Goal: Ask a question

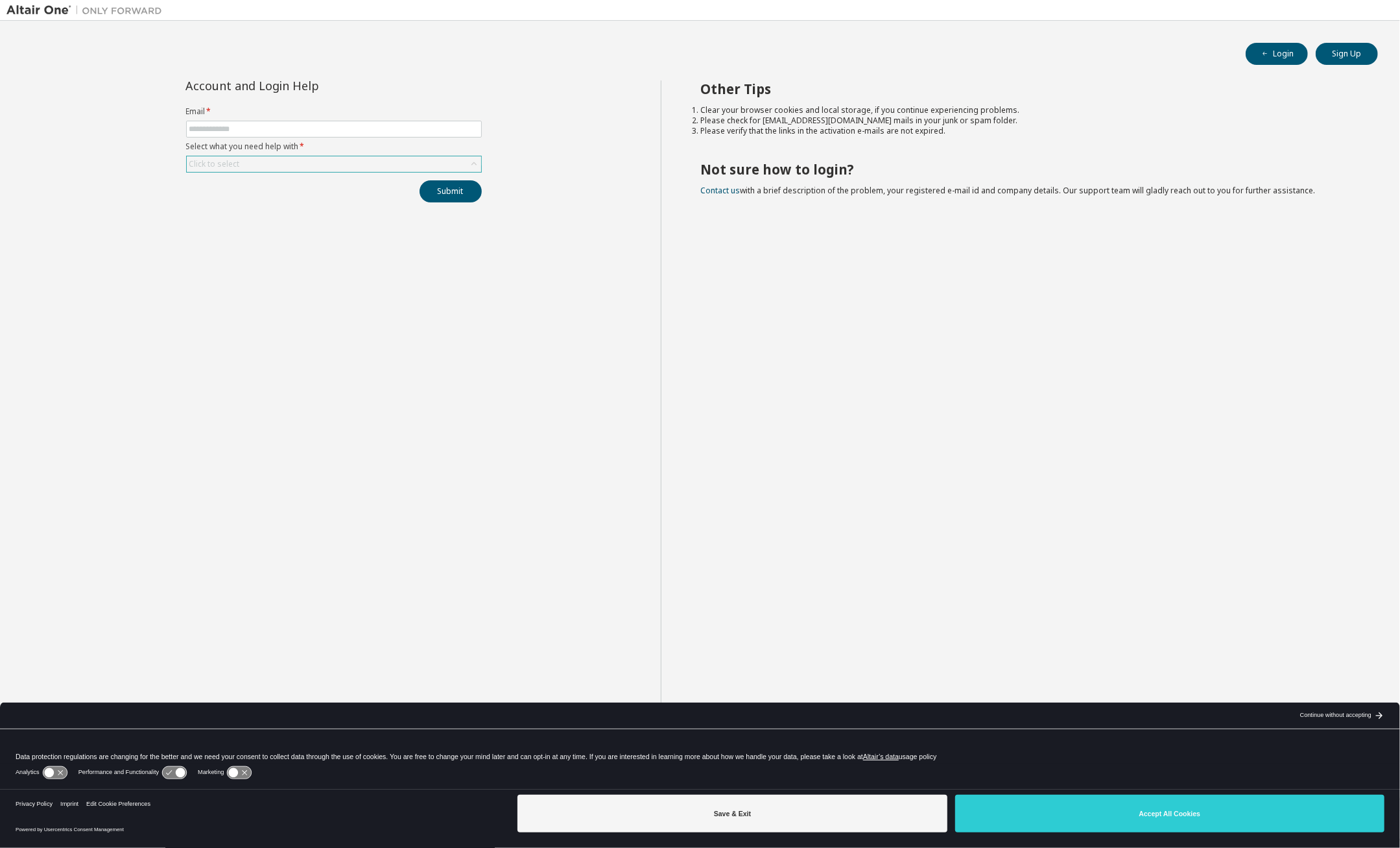
click at [212, 166] on div "Click to select" at bounding box center [214, 164] width 51 height 10
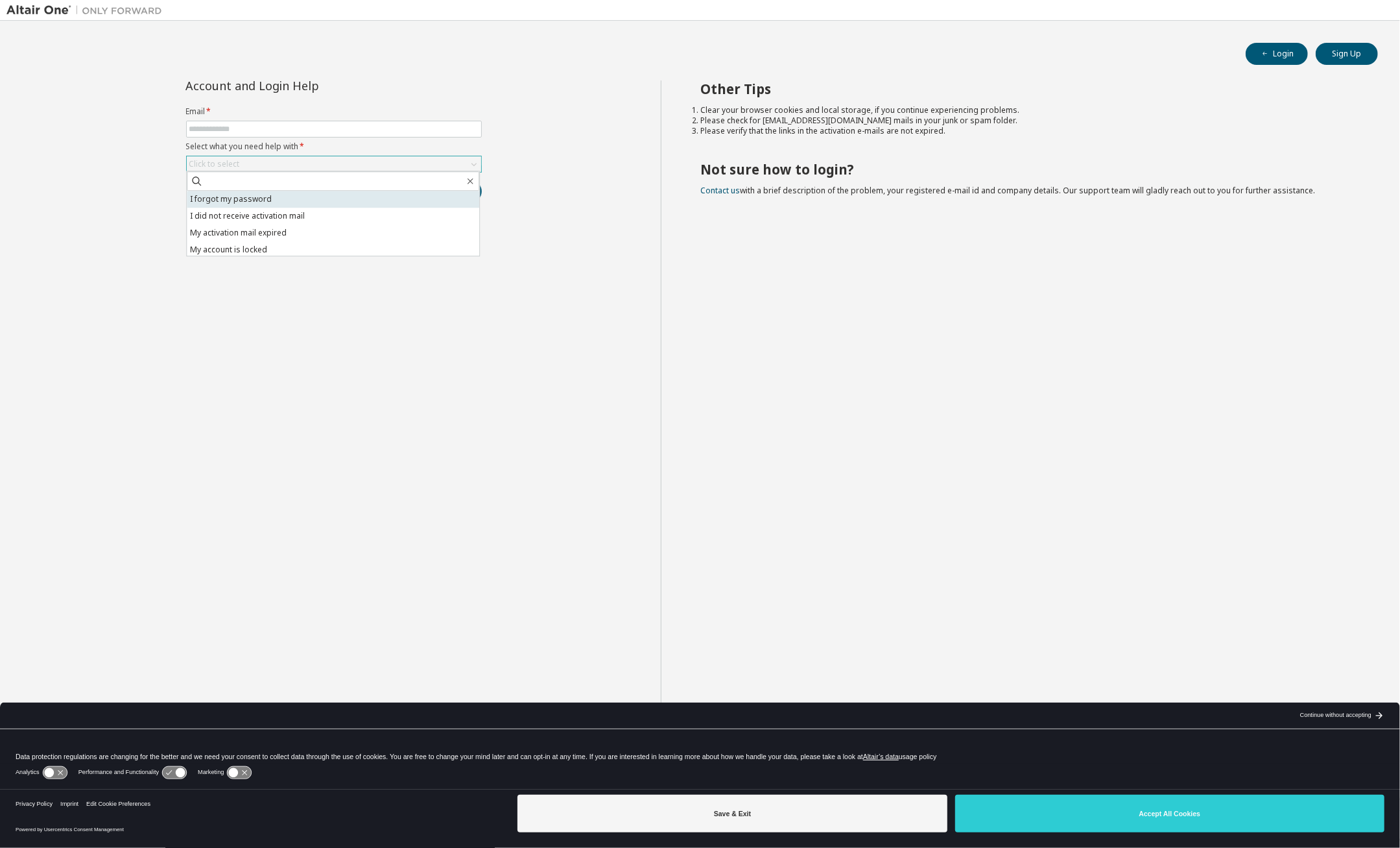
click at [220, 200] on li "I forgot my password" at bounding box center [333, 199] width 292 height 17
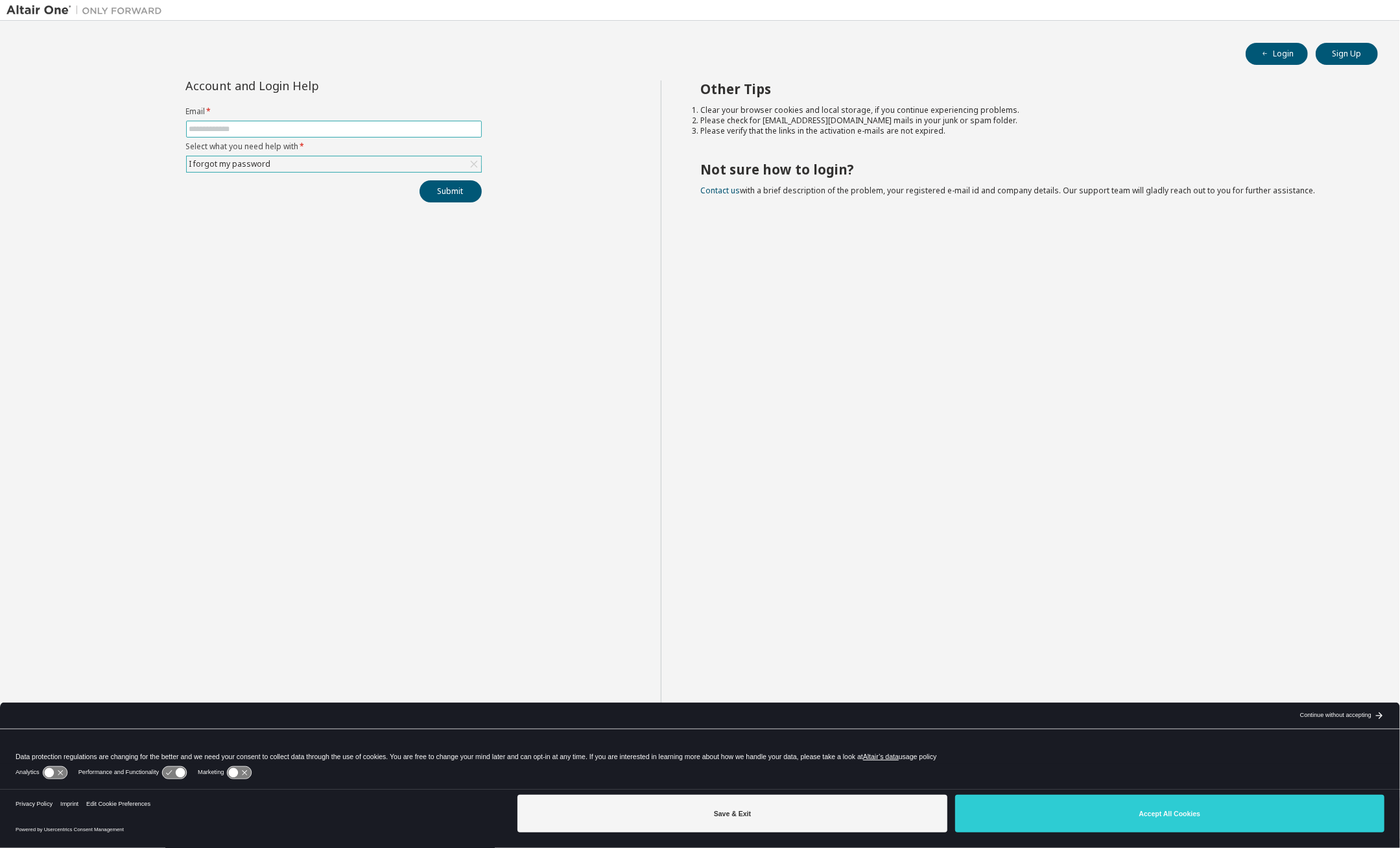
click at [208, 127] on input "text" at bounding box center [334, 129] width 289 height 10
type input "**********"
click at [448, 193] on button "Submit" at bounding box center [450, 191] width 62 height 22
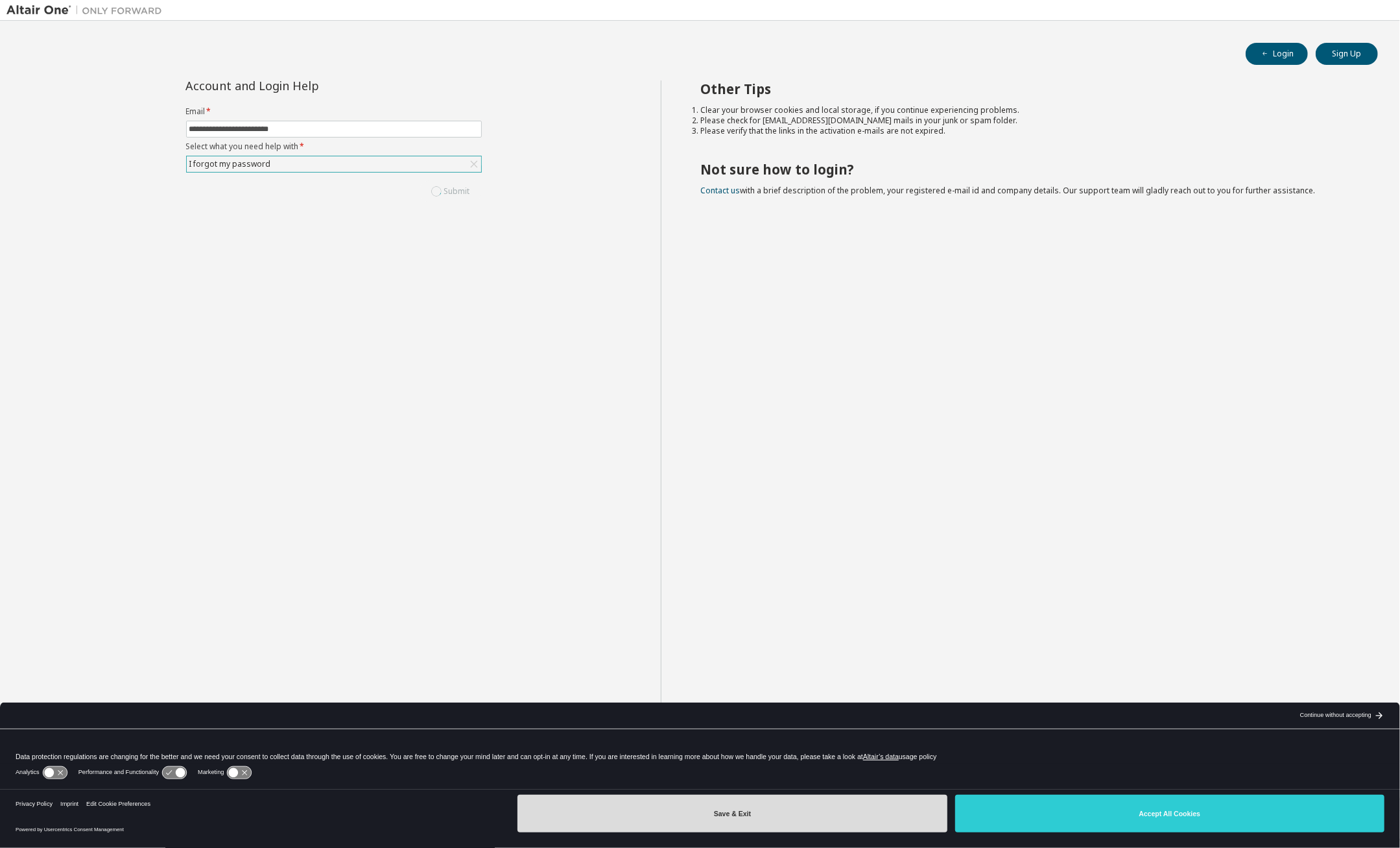
click at [744, 811] on button "Save & Exit" at bounding box center [732, 813] width 429 height 37
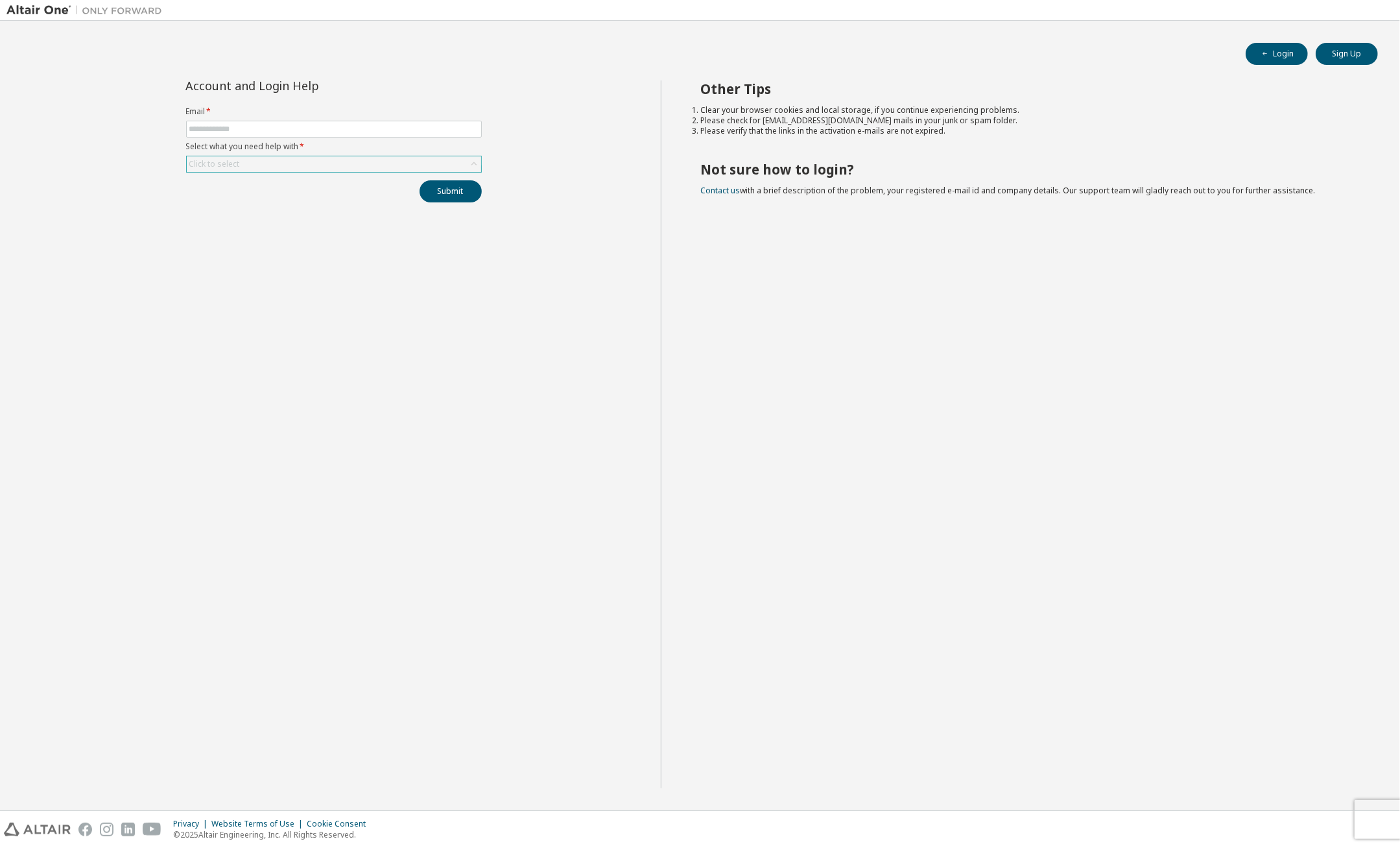
click at [295, 157] on div "Click to select" at bounding box center [334, 164] width 295 height 16
click at [234, 129] on input "text" at bounding box center [334, 129] width 289 height 10
click at [117, 193] on div "Account and Login Help Email * Select what you need help with * Click to select…" at bounding box center [334, 434] width 654 height 708
click at [239, 128] on input "text" at bounding box center [334, 129] width 289 height 10
click at [237, 170] on div "Click to select" at bounding box center [334, 164] width 295 height 16
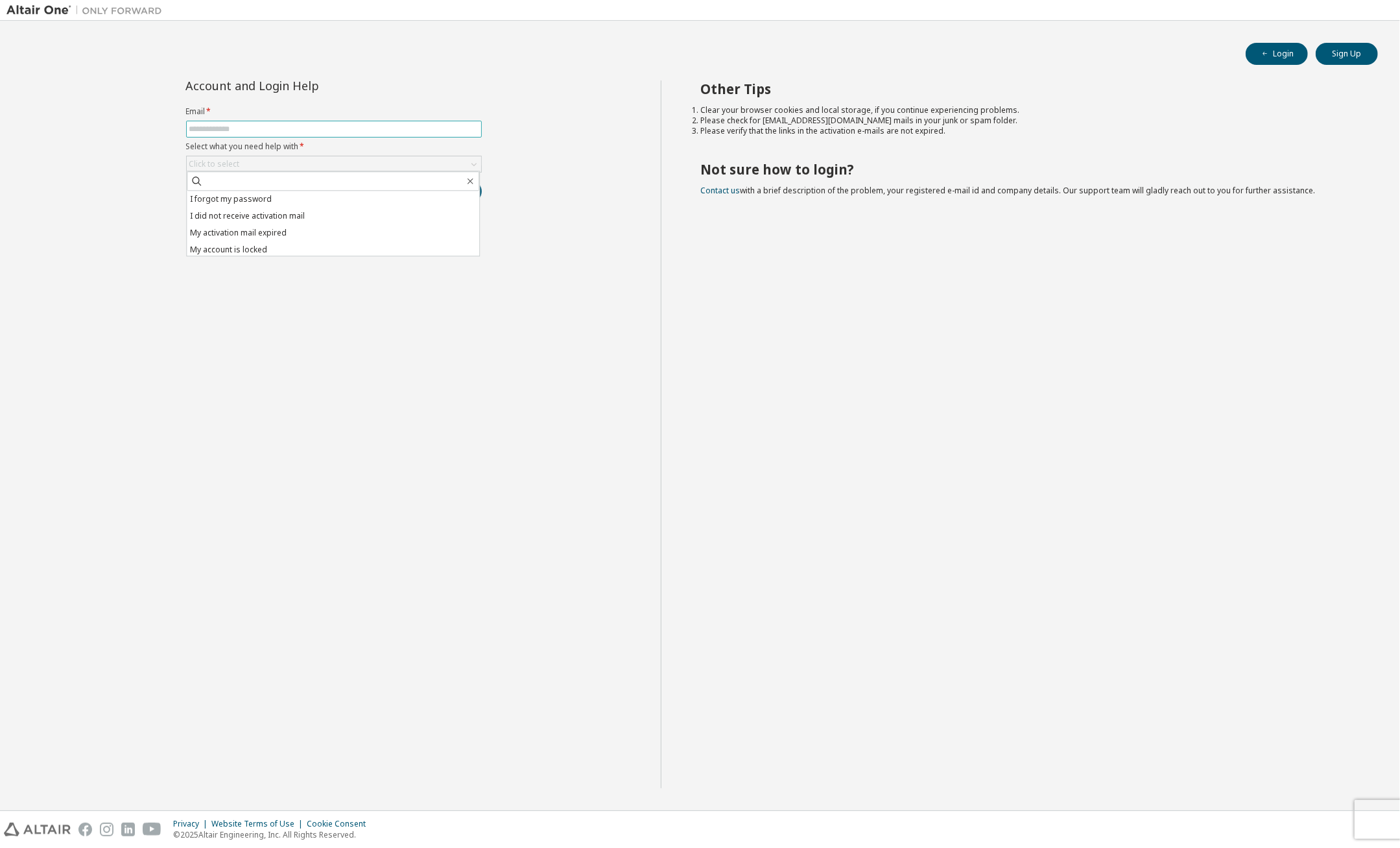
click at [208, 125] on input "text" at bounding box center [334, 129] width 289 height 10
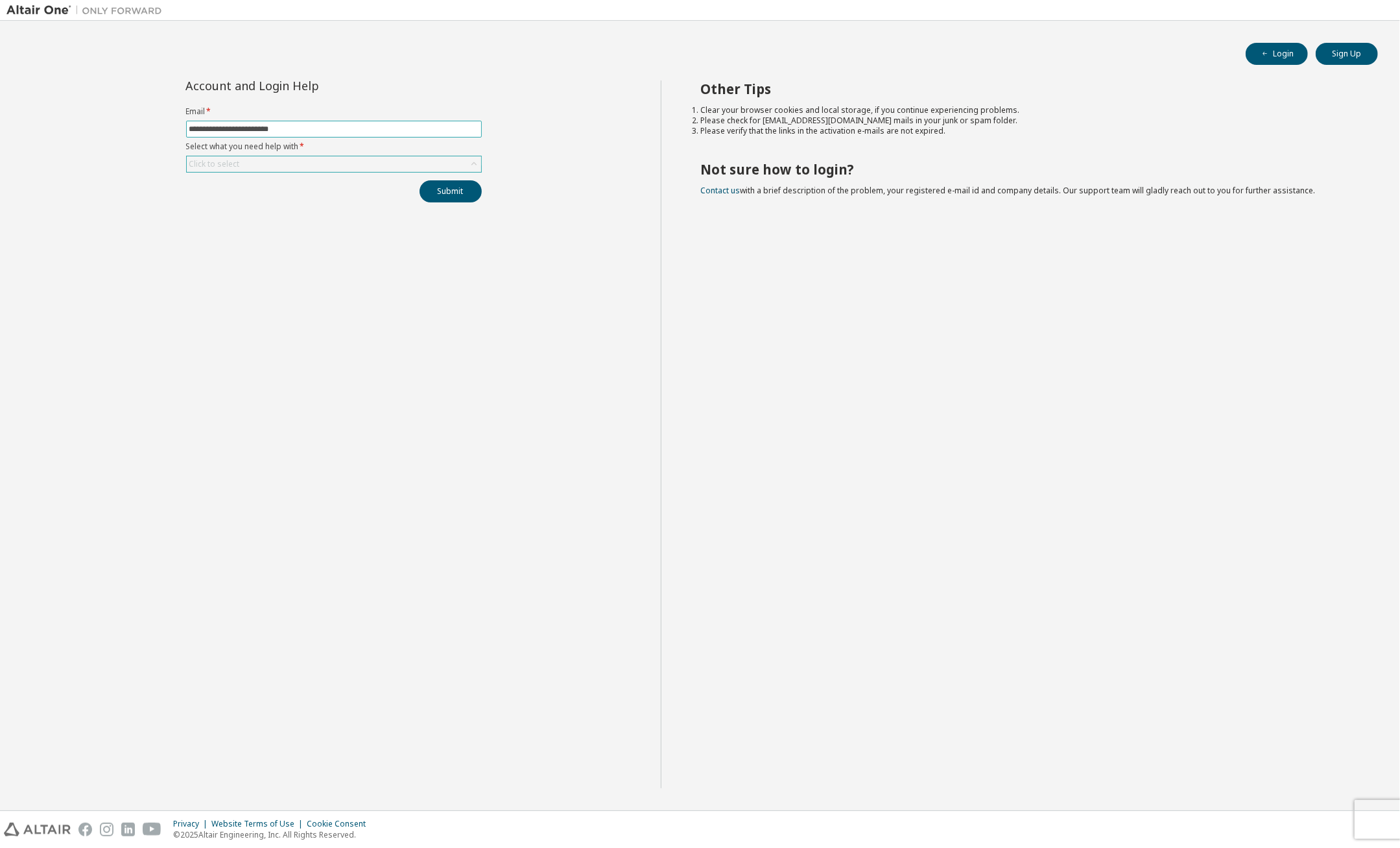
type input "**********"
click at [219, 164] on div "Click to select" at bounding box center [214, 164] width 51 height 10
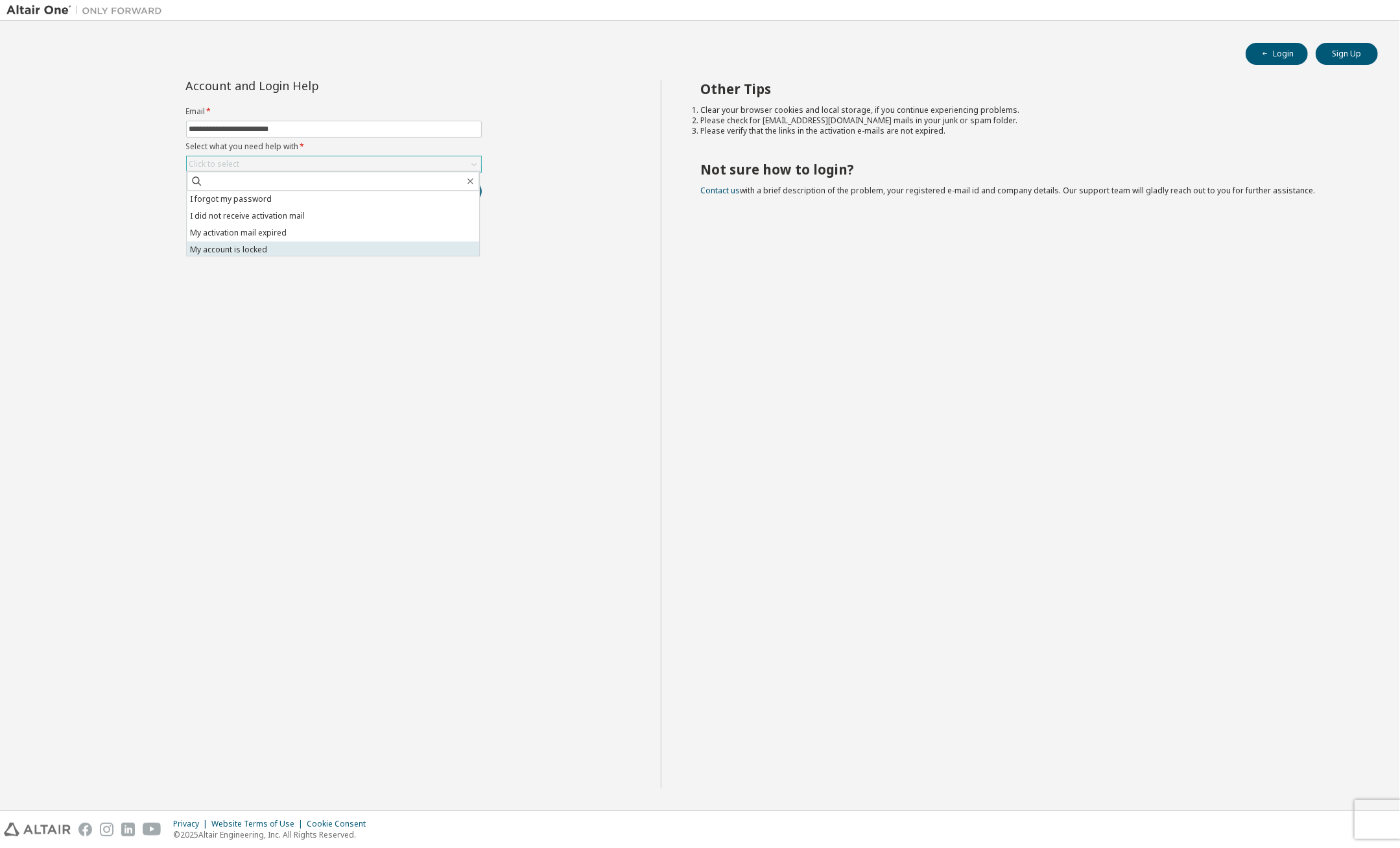
click at [248, 254] on li "My account is locked" at bounding box center [333, 250] width 292 height 17
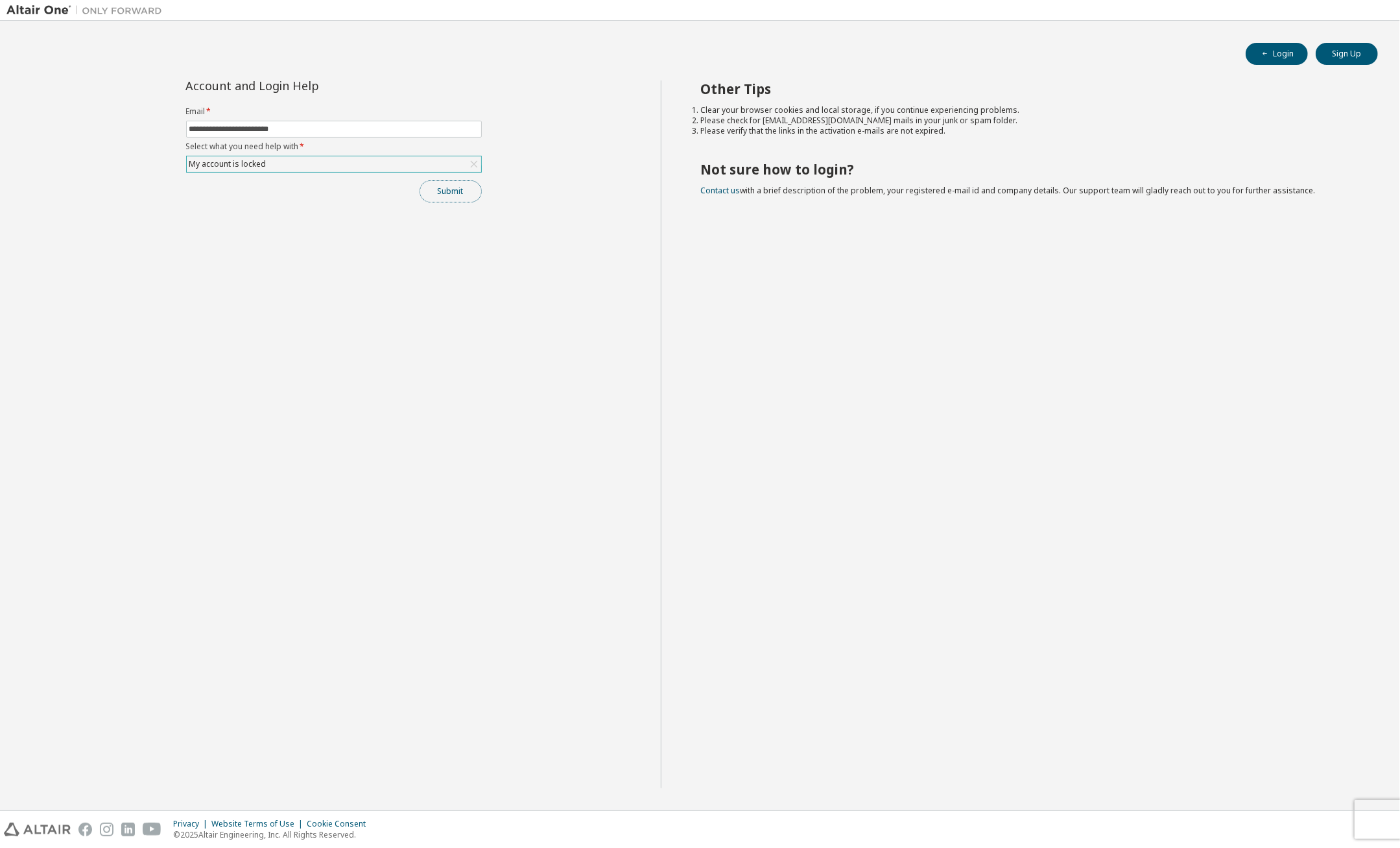
click at [447, 194] on button "Submit" at bounding box center [450, 191] width 62 height 22
click at [1302, 813] on link "Altair support" at bounding box center [1306, 812] width 51 height 11
